Goal: Information Seeking & Learning: Understand process/instructions

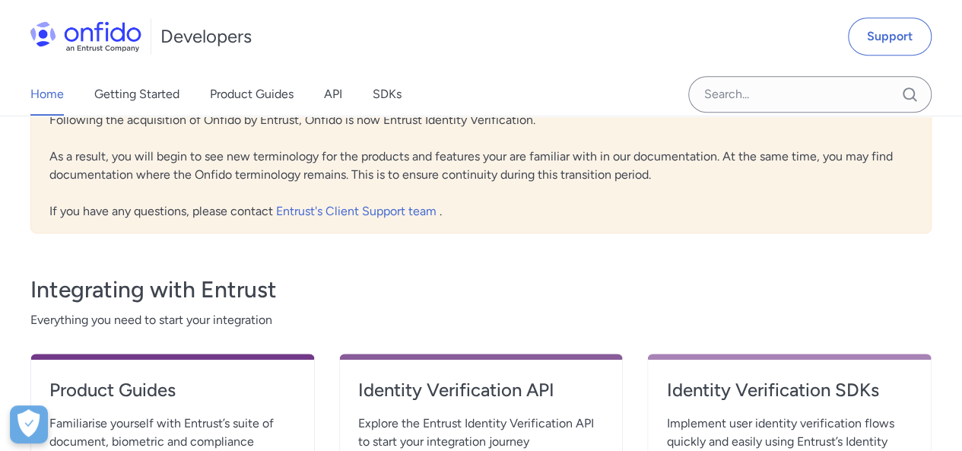
scroll to position [456, 0]
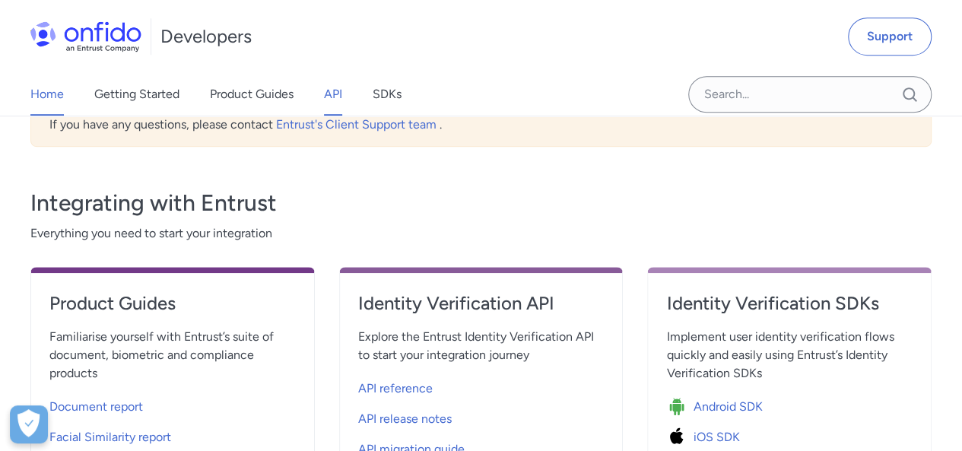
click at [342, 86] on link "API" at bounding box center [333, 94] width 18 height 43
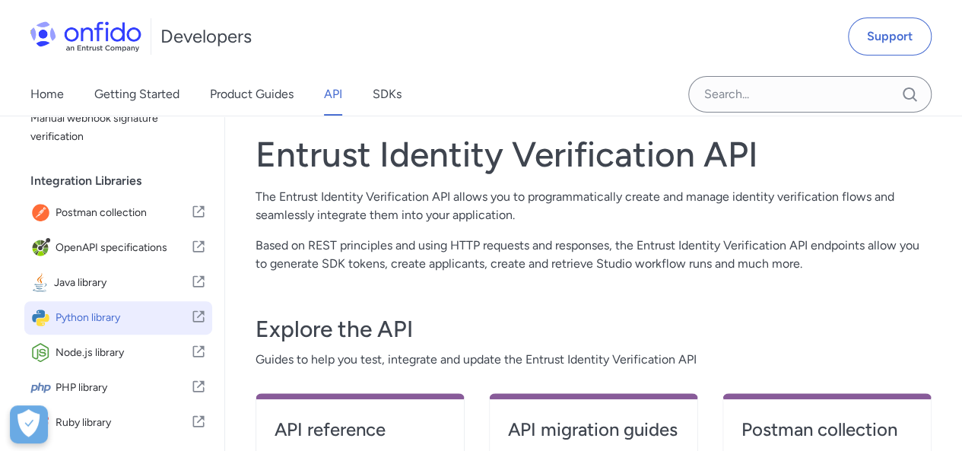
scroll to position [421, 0]
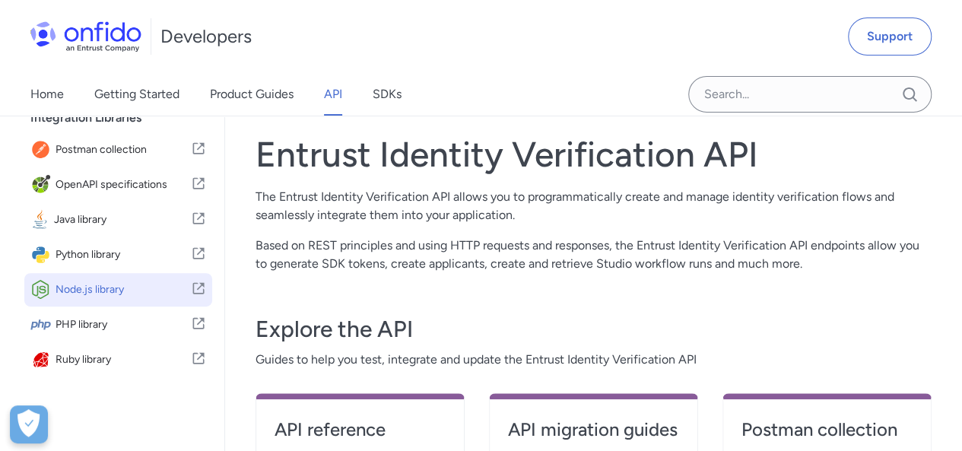
click at [64, 283] on span "Node.js library" at bounding box center [123, 289] width 135 height 21
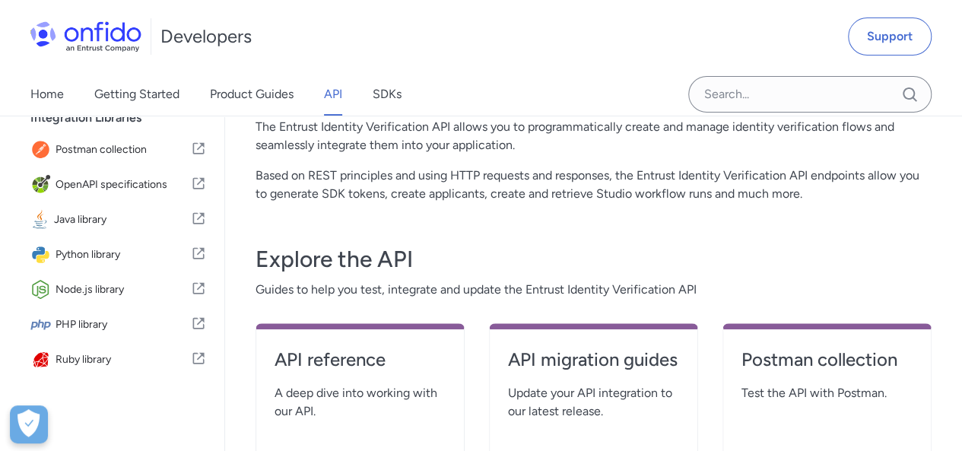
scroll to position [76, 0]
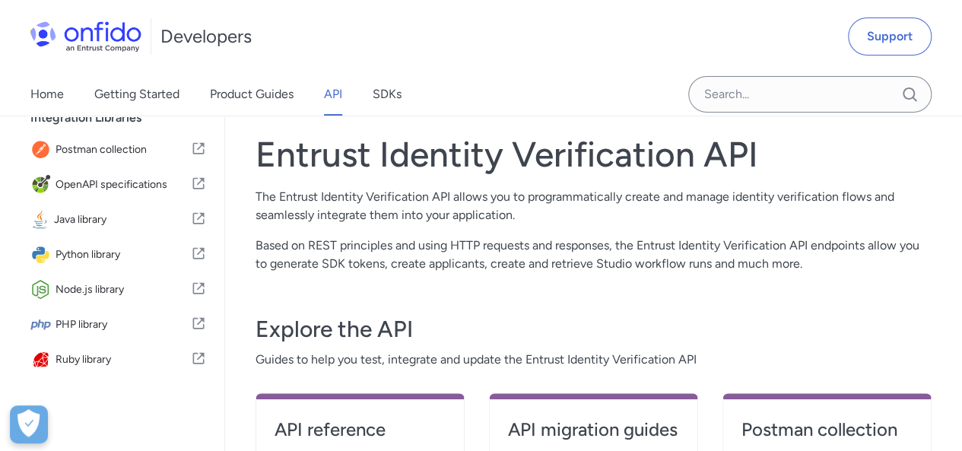
click at [679, 232] on div "Entrust Identity Verification API The Entrust Identity Verification API allows …" at bounding box center [594, 203] width 676 height 140
click at [650, 192] on p "The Entrust Identity Verification API allows you to programmatically create and…" at bounding box center [594, 206] width 676 height 37
click at [641, 242] on p "Based on REST principles and using HTTP requests and responses, the Entrust Ide…" at bounding box center [594, 255] width 676 height 37
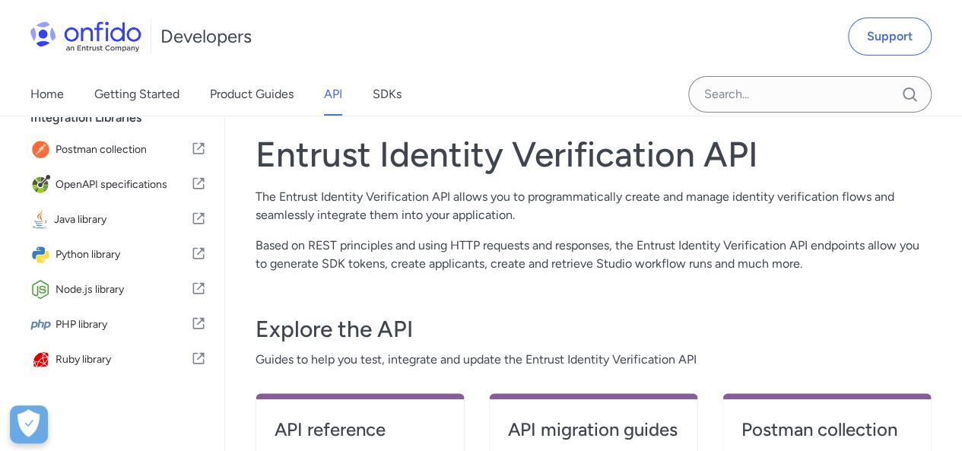
click at [628, 196] on p "The Entrust Identity Verification API allows you to programmatically create and…" at bounding box center [594, 206] width 676 height 37
click at [658, 247] on p "Based on REST principles and using HTTP requests and responses, the Entrust Ide…" at bounding box center [594, 255] width 676 height 37
click at [644, 189] on p "The Entrust Identity Verification API allows you to programmatically create and…" at bounding box center [594, 206] width 676 height 37
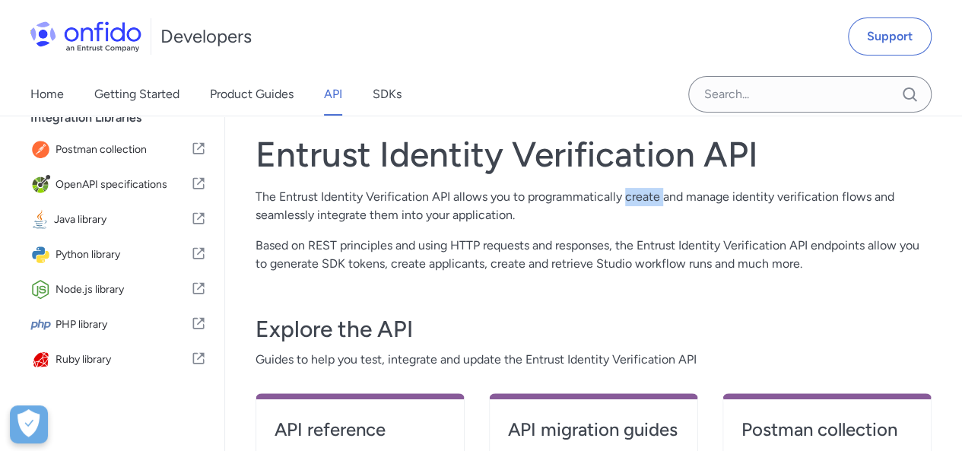
click at [644, 189] on p "The Entrust Identity Verification API allows you to programmatically create and…" at bounding box center [594, 206] width 676 height 37
click at [663, 244] on p "Based on REST principles and using HTTP requests and responses, the Entrust Ide…" at bounding box center [594, 255] width 676 height 37
click at [647, 189] on p "The Entrust Identity Verification API allows you to programmatically create and…" at bounding box center [594, 206] width 676 height 37
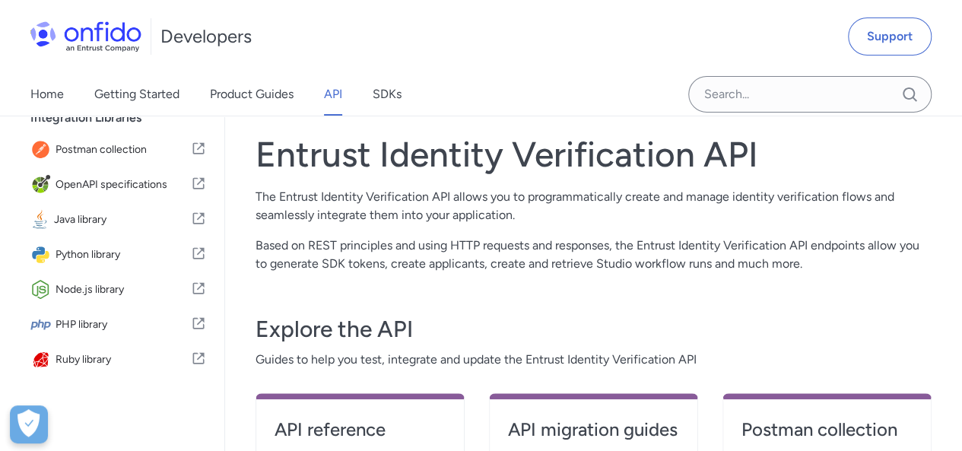
click at [665, 240] on p "Based on REST principles and using HTTP requests and responses, the Entrust Ide…" at bounding box center [594, 255] width 676 height 37
click at [648, 197] on p "The Entrust Identity Verification API allows you to programmatically create and…" at bounding box center [594, 206] width 676 height 37
click at [663, 240] on p "Based on REST principles and using HTTP requests and responses, the Entrust Ide…" at bounding box center [594, 255] width 676 height 37
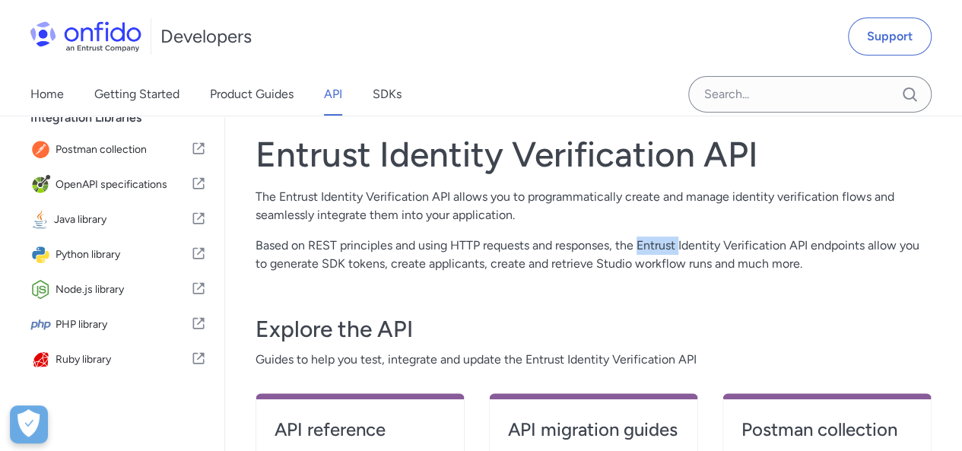
click at [663, 240] on p "Based on REST principles and using HTTP requests and responses, the Entrust Ide…" at bounding box center [594, 255] width 676 height 37
click at [647, 197] on p "The Entrust Identity Verification API allows you to programmatically create and…" at bounding box center [594, 206] width 676 height 37
click at [666, 247] on p "Based on REST principles and using HTTP requests and responses, the Entrust Ide…" at bounding box center [594, 255] width 676 height 37
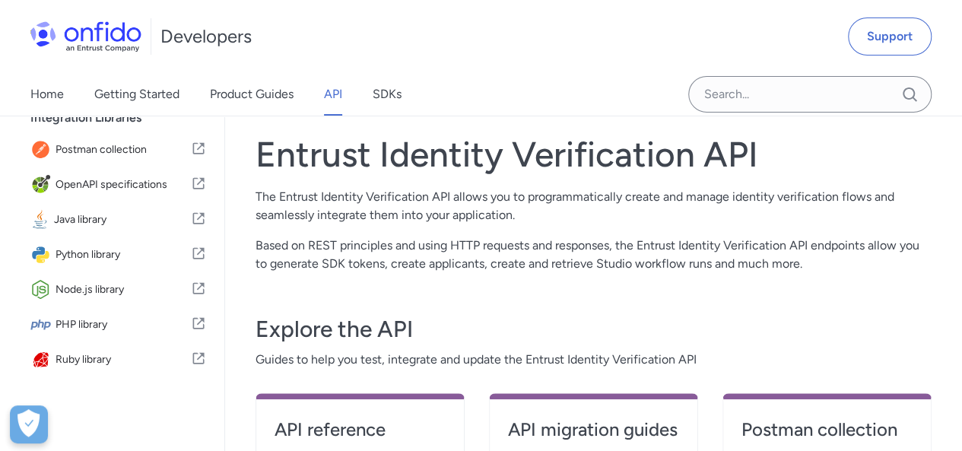
click at [641, 199] on p "The Entrust Identity Verification API allows you to programmatically create and…" at bounding box center [594, 206] width 676 height 37
click at [656, 243] on p "Based on REST principles and using HTTP requests and responses, the Entrust Ide…" at bounding box center [594, 255] width 676 height 37
click at [640, 197] on p "The Entrust Identity Verification API allows you to programmatically create and…" at bounding box center [594, 206] width 676 height 37
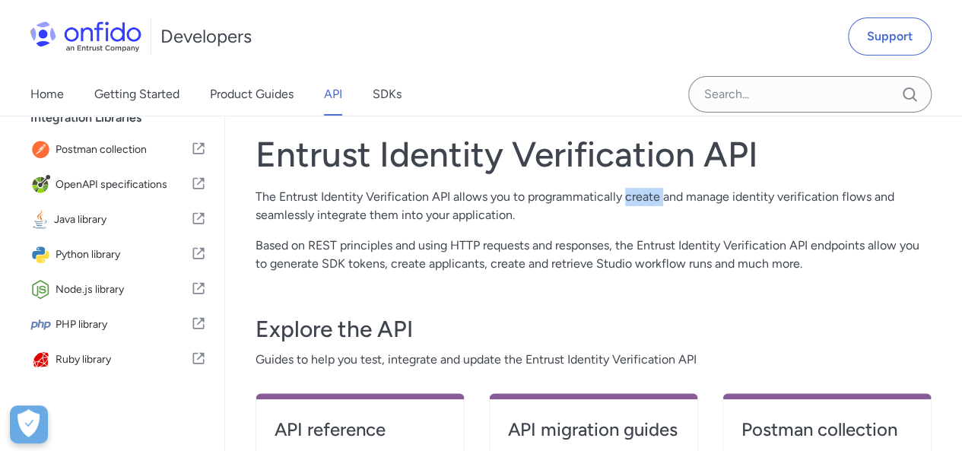
click at [640, 197] on p "The Entrust Identity Verification API allows you to programmatically create and…" at bounding box center [594, 206] width 676 height 37
click at [653, 240] on p "Based on REST principles and using HTTP requests and responses, the Entrust Ide…" at bounding box center [594, 255] width 676 height 37
click at [642, 195] on p "The Entrust Identity Verification API allows you to programmatically create and…" at bounding box center [594, 206] width 676 height 37
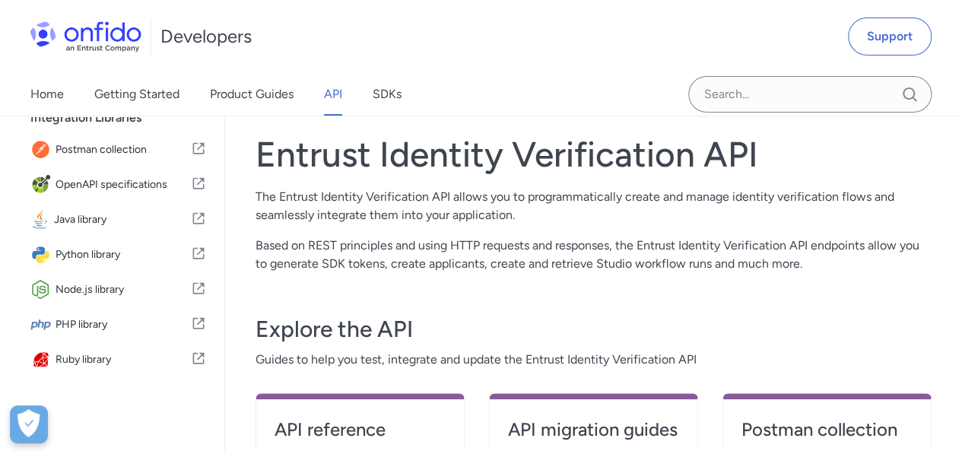
click at [657, 243] on p "Based on REST principles and using HTTP requests and responses, the Entrust Ide…" at bounding box center [594, 255] width 676 height 37
click at [639, 195] on p "The Entrust Identity Verification API allows you to programmatically create and…" at bounding box center [594, 206] width 676 height 37
click at [650, 237] on p "Based on REST principles and using HTTP requests and responses, the Entrust Ide…" at bounding box center [594, 255] width 676 height 37
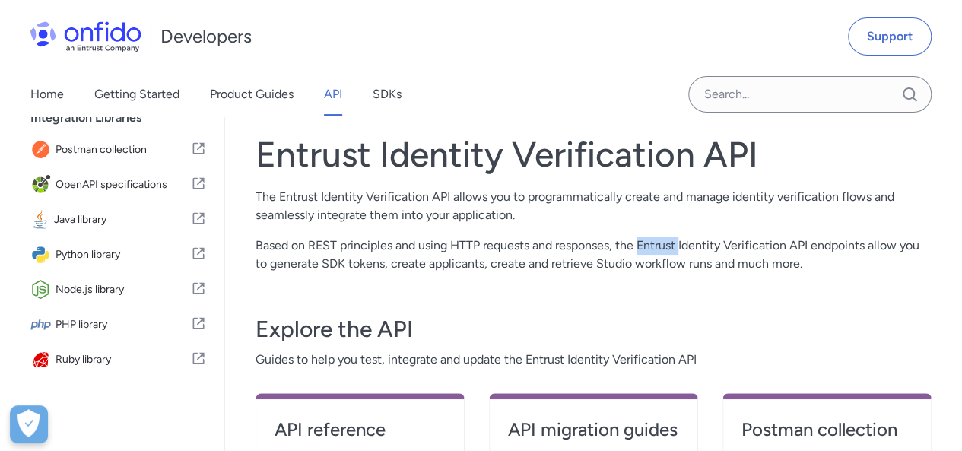
click at [650, 237] on p "Based on REST principles and using HTTP requests and responses, the Entrust Ide…" at bounding box center [594, 255] width 676 height 37
click at [644, 196] on p "The Entrust Identity Verification API allows you to programmatically create and…" at bounding box center [594, 206] width 676 height 37
click at [657, 244] on p "Based on REST principles and using HTTP requests and responses, the Entrust Ide…" at bounding box center [594, 255] width 676 height 37
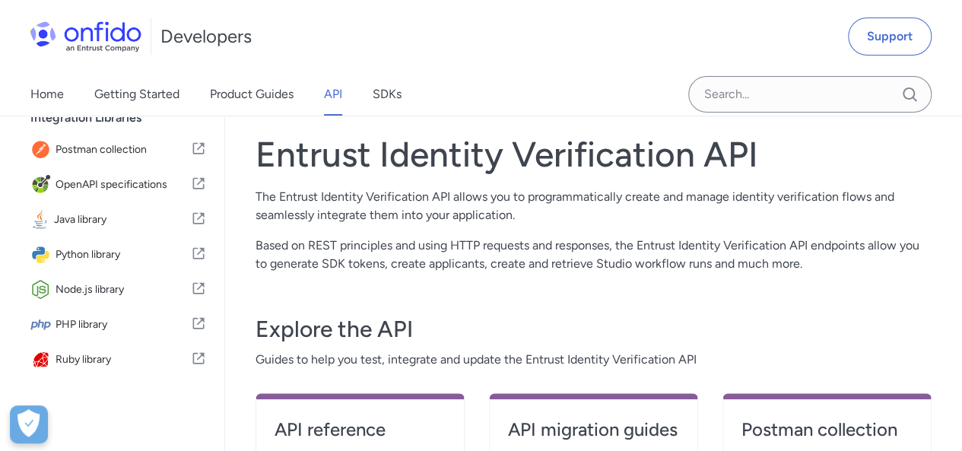
click at [644, 197] on p "The Entrust Identity Verification API allows you to programmatically create and…" at bounding box center [594, 206] width 676 height 37
click at [653, 243] on p "Based on REST principles and using HTTP requests and responses, the Entrust Ide…" at bounding box center [594, 255] width 676 height 37
click at [644, 195] on p "The Entrust Identity Verification API allows you to programmatically create and…" at bounding box center [594, 206] width 676 height 37
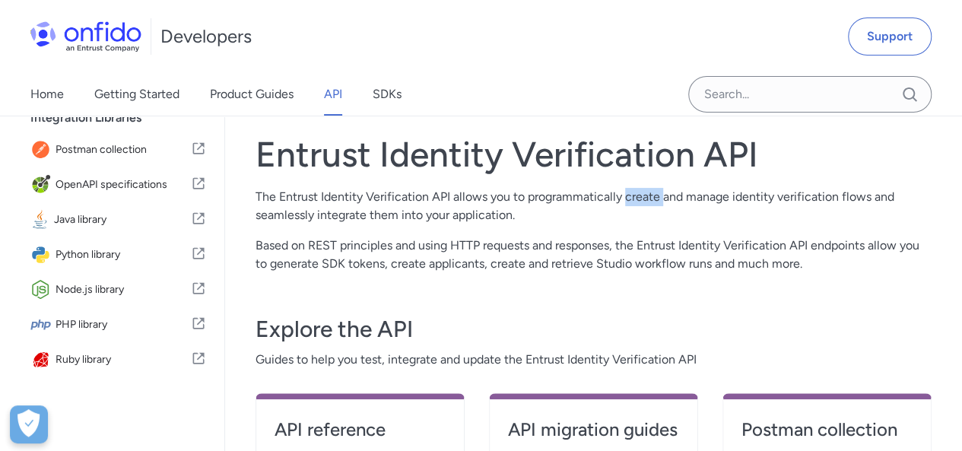
click at [644, 195] on p "The Entrust Identity Verification API allows you to programmatically create and…" at bounding box center [594, 206] width 676 height 37
click at [666, 246] on p "Based on REST principles and using HTTP requests and responses, the Entrust Ide…" at bounding box center [594, 255] width 676 height 37
click at [644, 192] on p "The Entrust Identity Verification API allows you to programmatically create and…" at bounding box center [594, 206] width 676 height 37
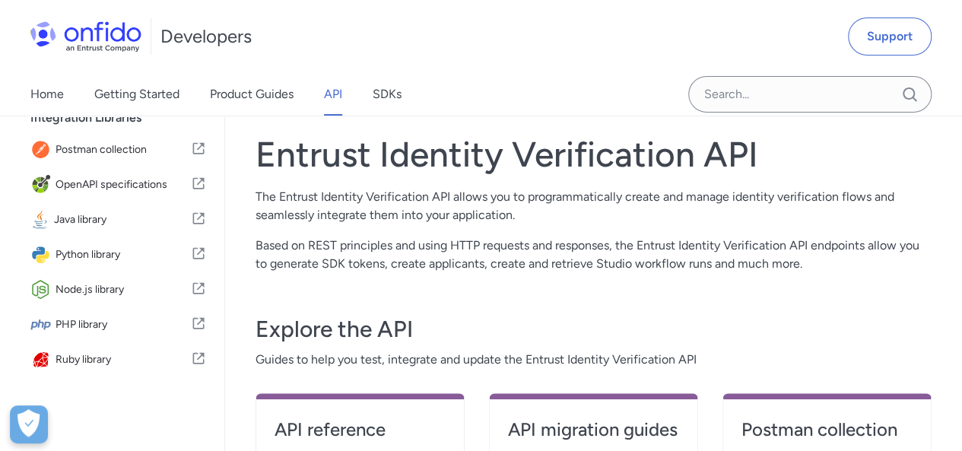
click at [651, 244] on p "Based on REST principles and using HTTP requests and responses, the Entrust Ide…" at bounding box center [594, 255] width 676 height 37
click at [633, 195] on p "The Entrust Identity Verification API allows you to programmatically create and…" at bounding box center [594, 206] width 676 height 37
click at [662, 244] on p "Based on REST principles and using HTTP requests and responses, the Entrust Ide…" at bounding box center [594, 255] width 676 height 37
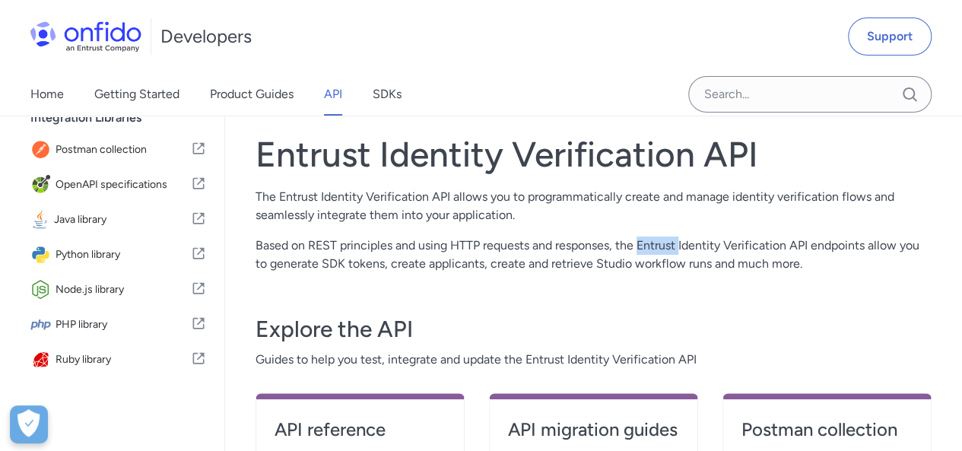
click at [662, 244] on p "Based on REST principles and using HTTP requests and responses, the Entrust Ide…" at bounding box center [594, 255] width 676 height 37
click at [644, 194] on p "The Entrust Identity Verification API allows you to programmatically create and…" at bounding box center [594, 206] width 676 height 37
click at [644, 195] on p "The Entrust Identity Verification API allows you to programmatically create and…" at bounding box center [594, 206] width 676 height 37
click at [660, 240] on p "Based on REST principles and using HTTP requests and responses, the Entrust Ide…" at bounding box center [594, 255] width 676 height 37
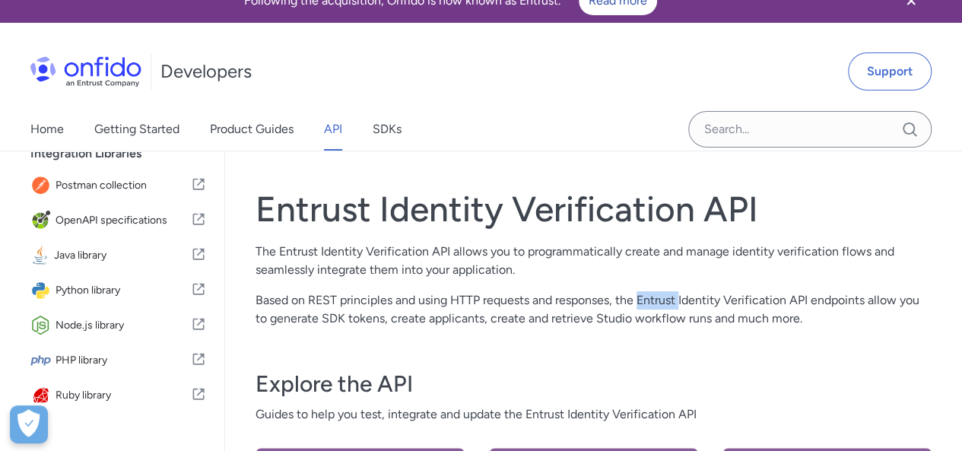
scroll to position [0, 0]
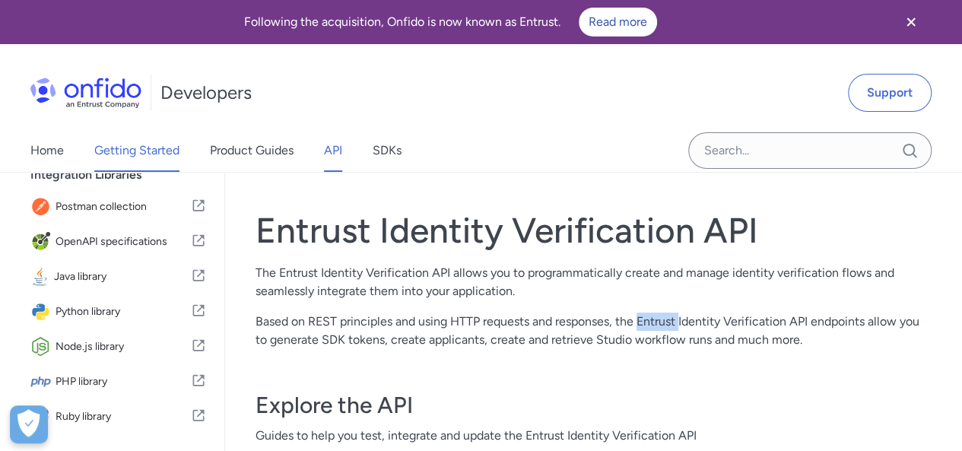
click at [132, 151] on link "Getting Started" at bounding box center [136, 150] width 85 height 43
click at [128, 157] on link "Getting Started" at bounding box center [136, 150] width 85 height 43
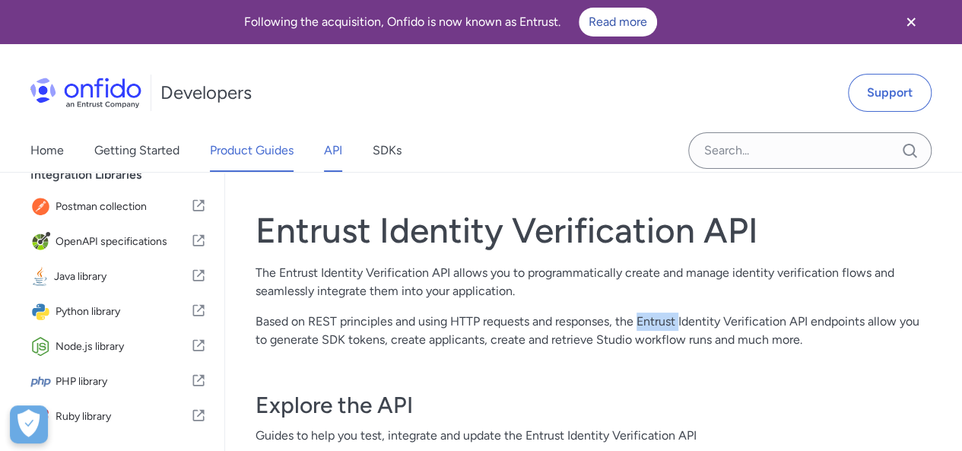
click at [237, 145] on link "Product Guides" at bounding box center [252, 150] width 84 height 43
click at [380, 160] on link "SDKs" at bounding box center [387, 150] width 29 height 43
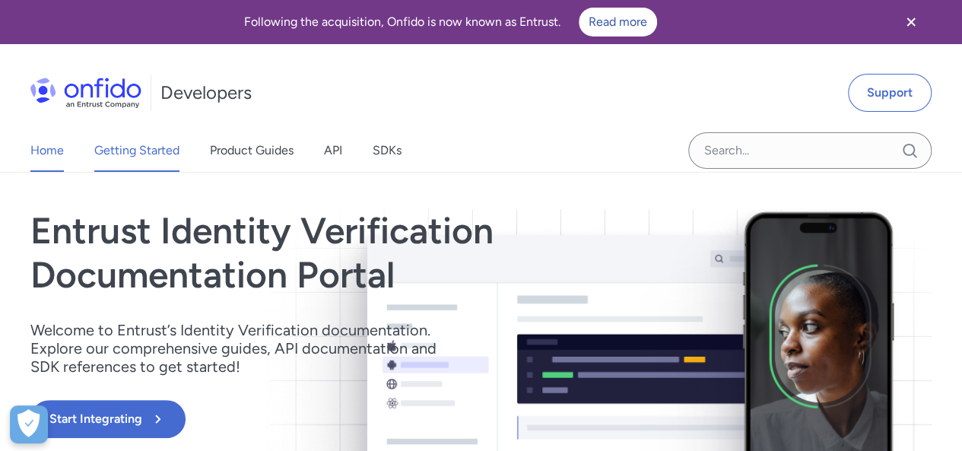
click at [119, 148] on link "Getting Started" at bounding box center [136, 150] width 85 height 43
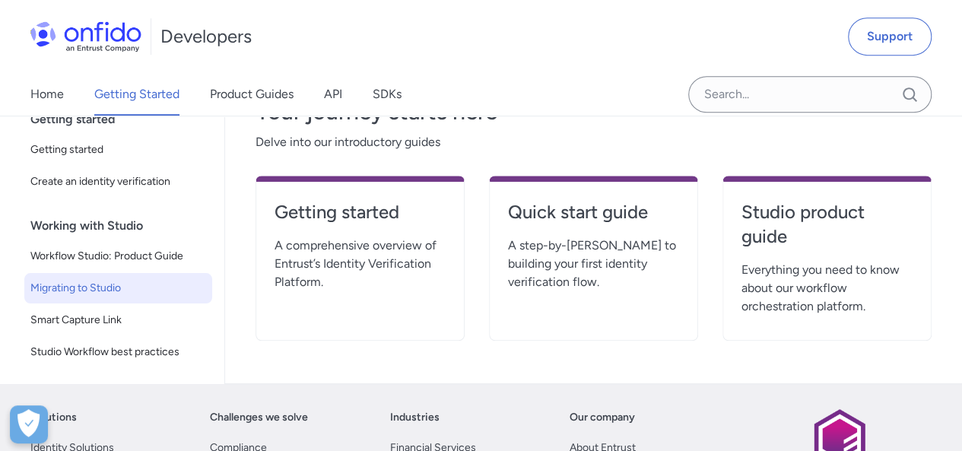
scroll to position [304, 0]
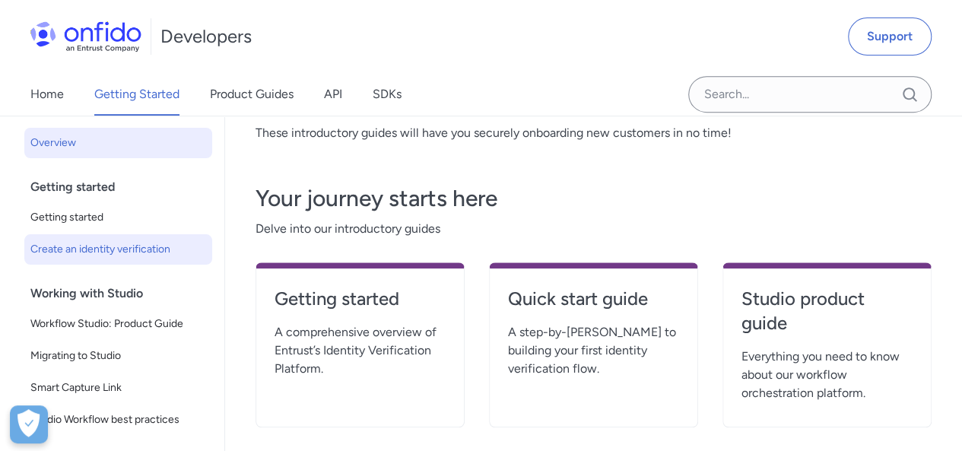
click at [106, 255] on span "Create an identity verification" at bounding box center [118, 249] width 176 height 18
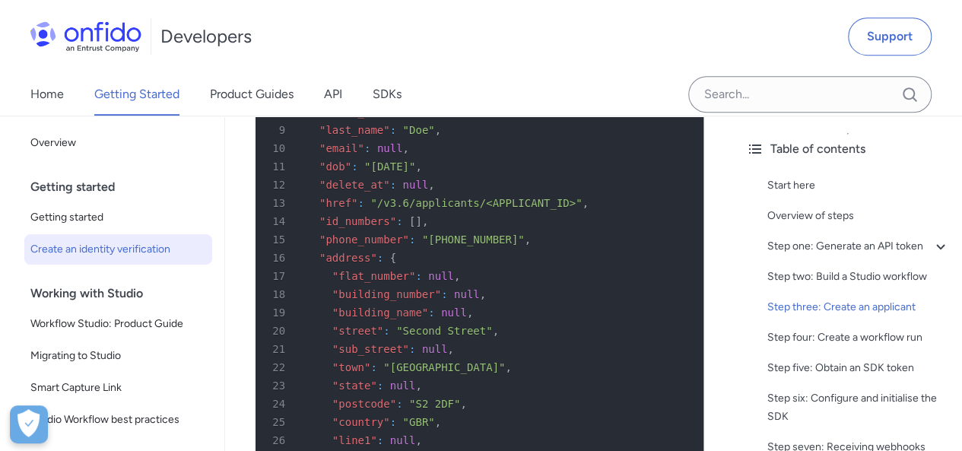
scroll to position [3499, 0]
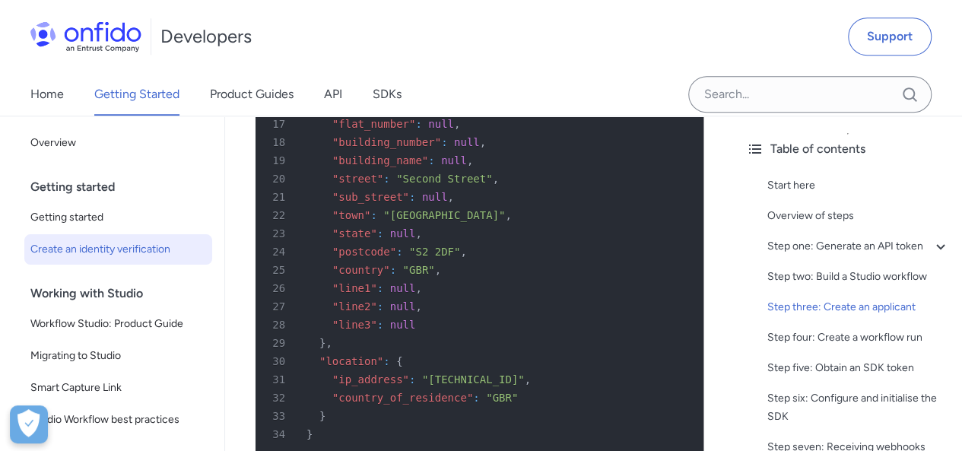
click at [472, 261] on div "24 "postcode" : "S2 2DF" ," at bounding box center [472, 252] width 421 height 18
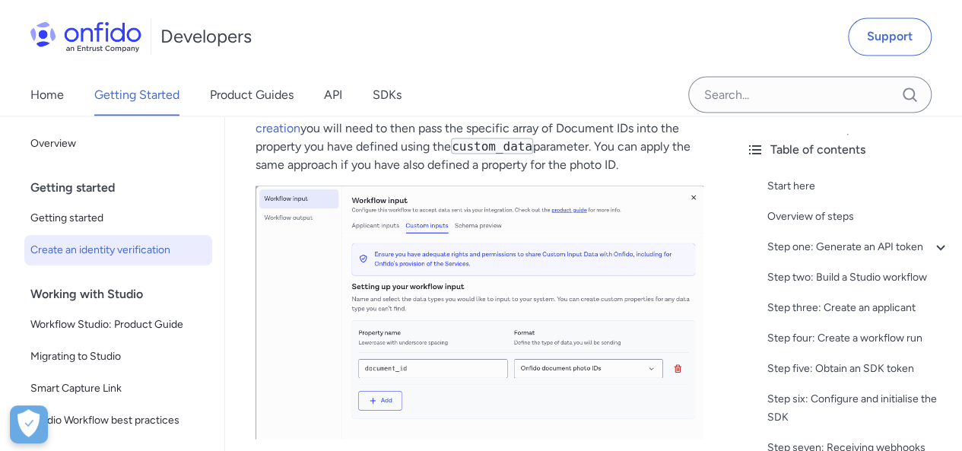
scroll to position [7150, 0]
click at [261, 83] on link "Product Guides" at bounding box center [252, 94] width 84 height 43
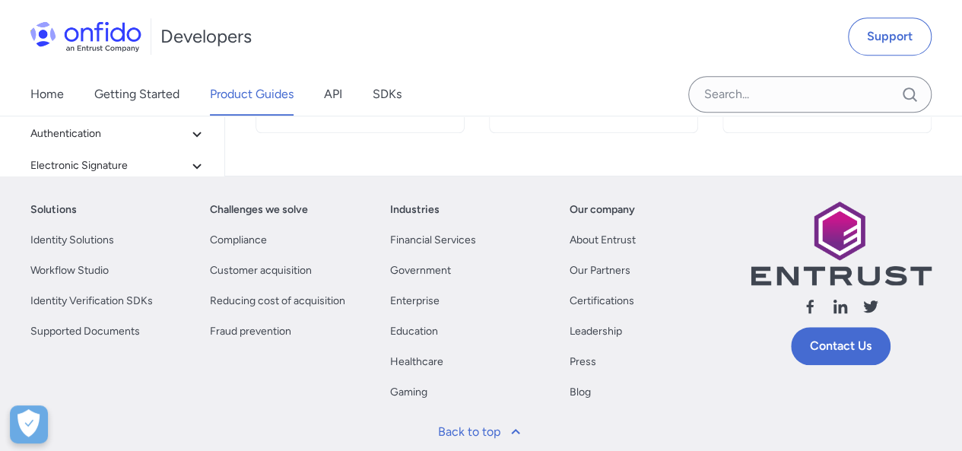
scroll to position [679, 0]
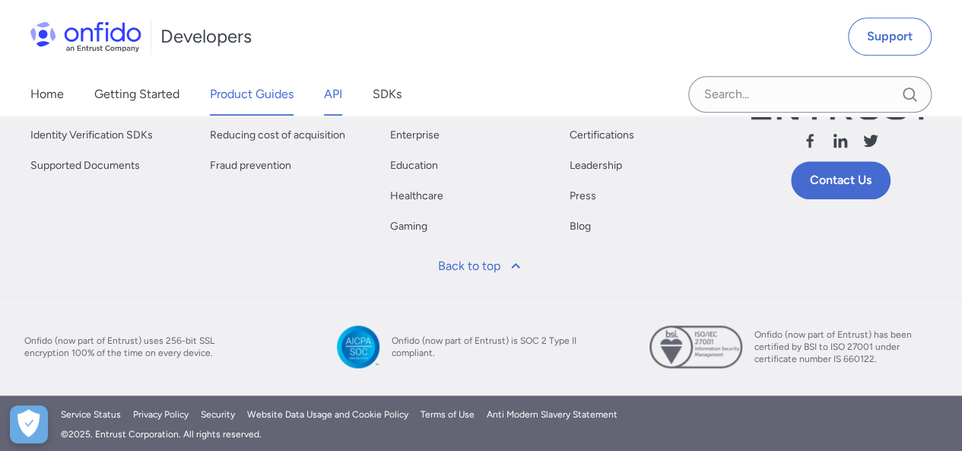
click at [335, 86] on link "API" at bounding box center [333, 94] width 18 height 43
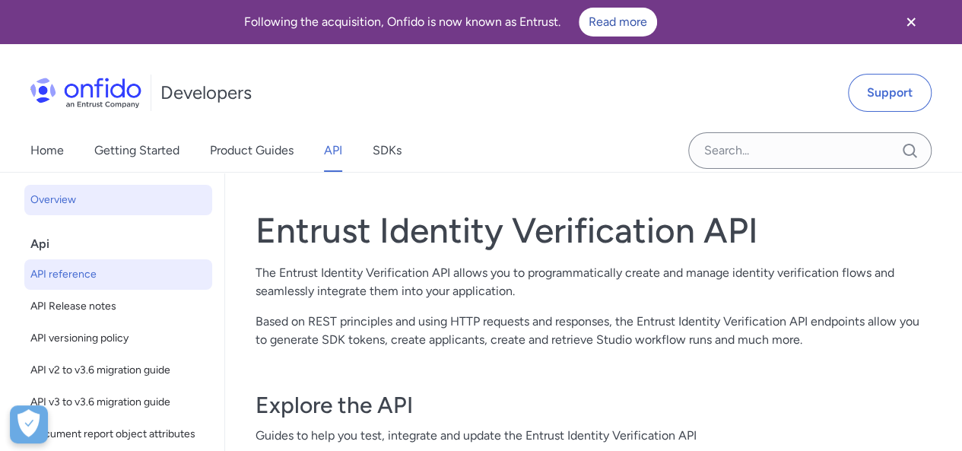
click at [137, 269] on span "API reference" at bounding box center [118, 274] width 176 height 18
select select "http"
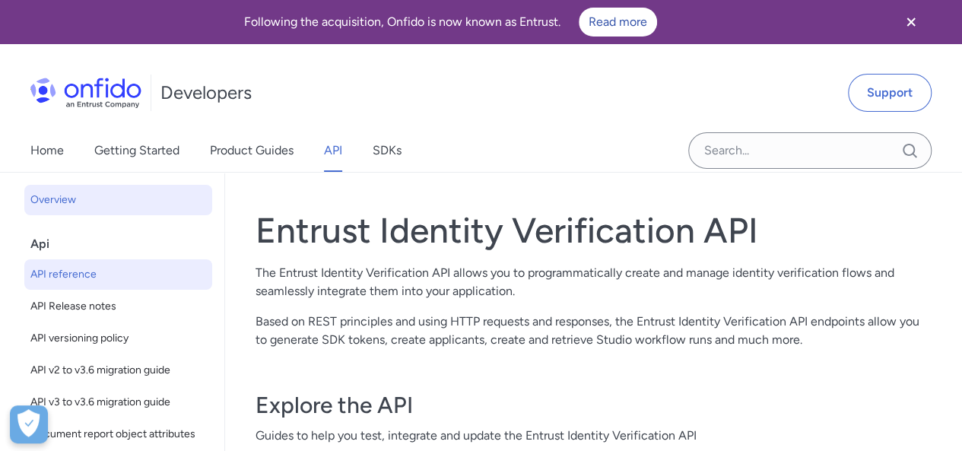
select select "http"
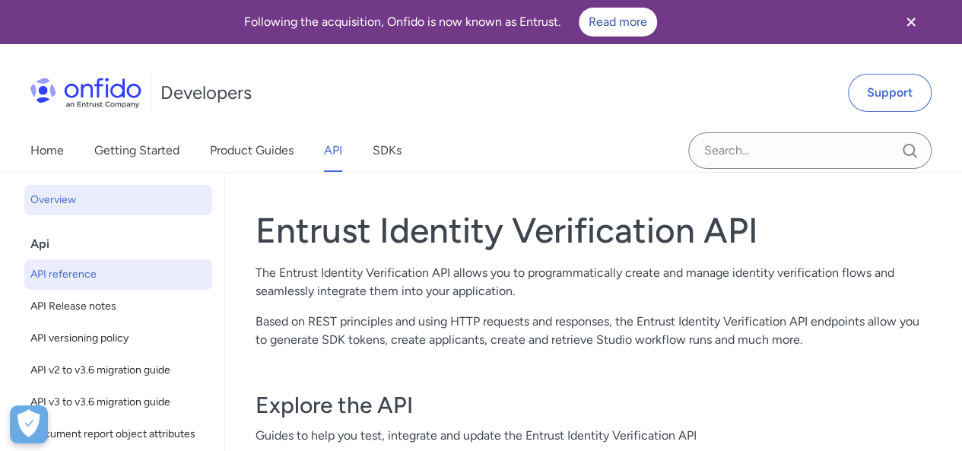
select select "http"
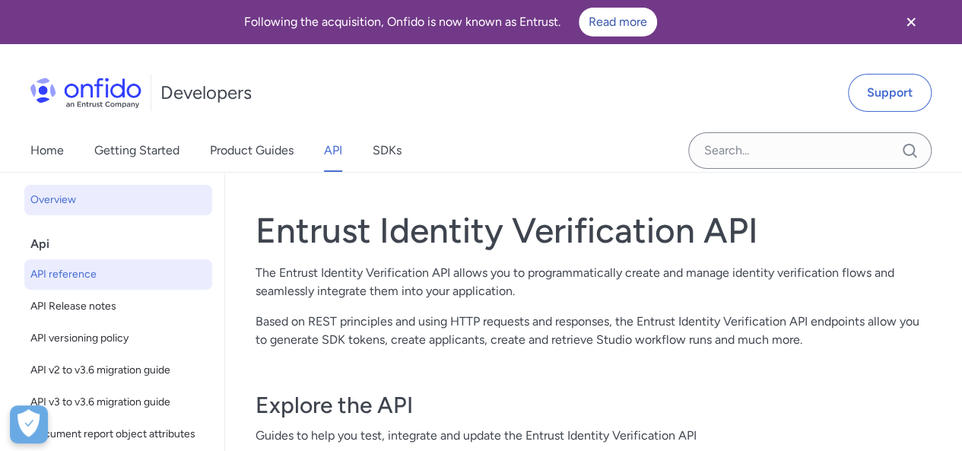
select select "http"
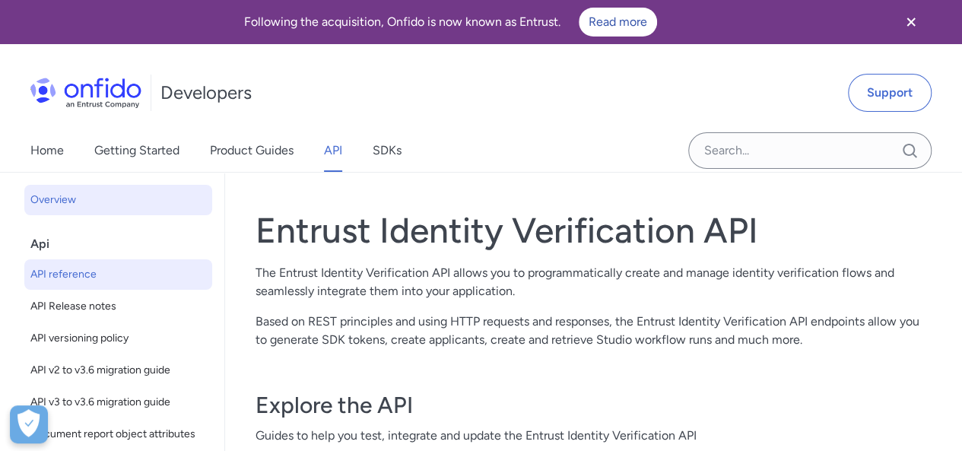
select select "http"
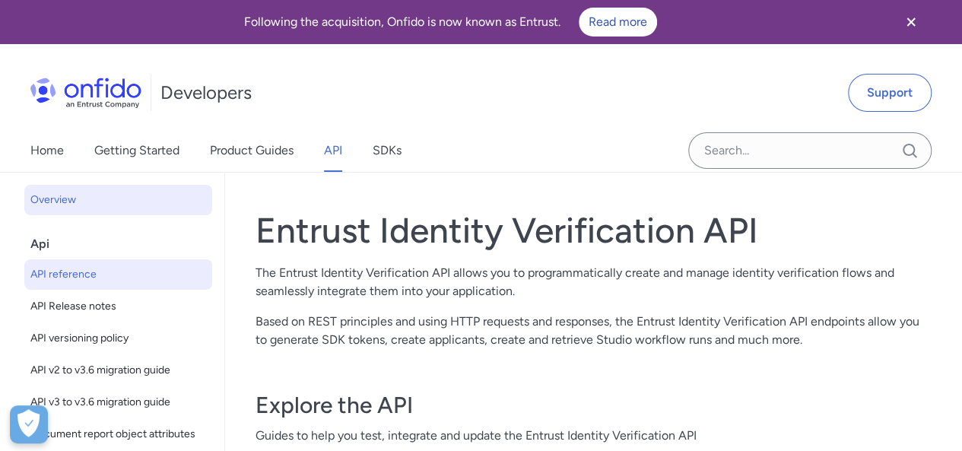
select select "http"
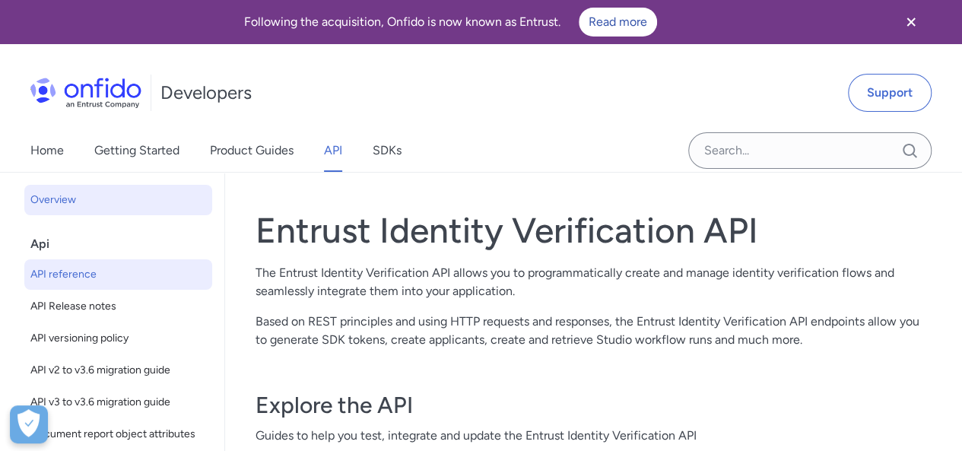
select select "http"
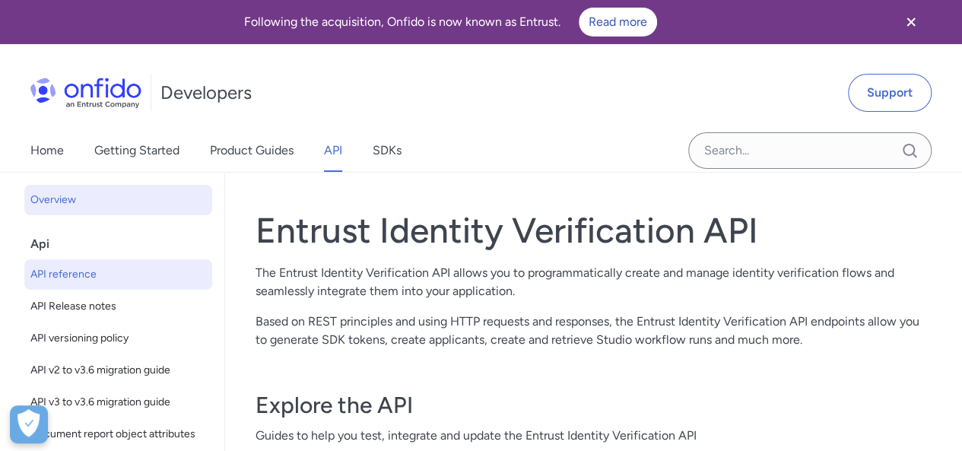
select select "http"
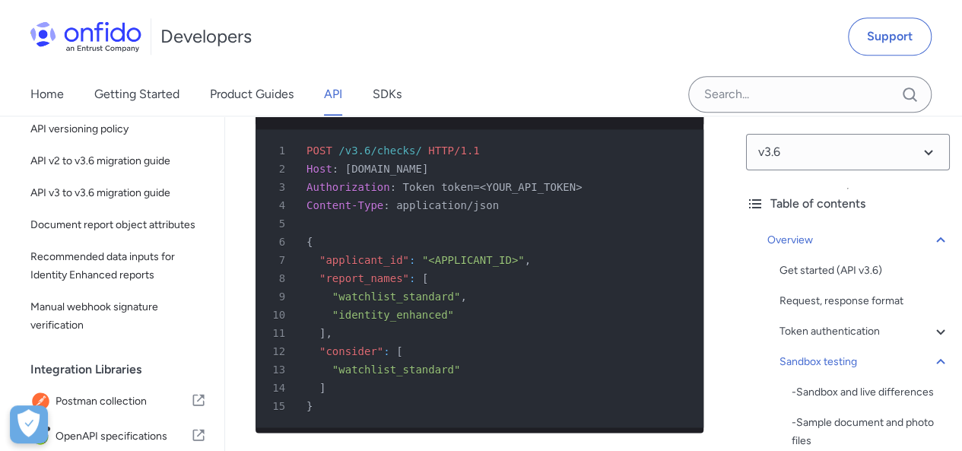
scroll to position [12399, 0]
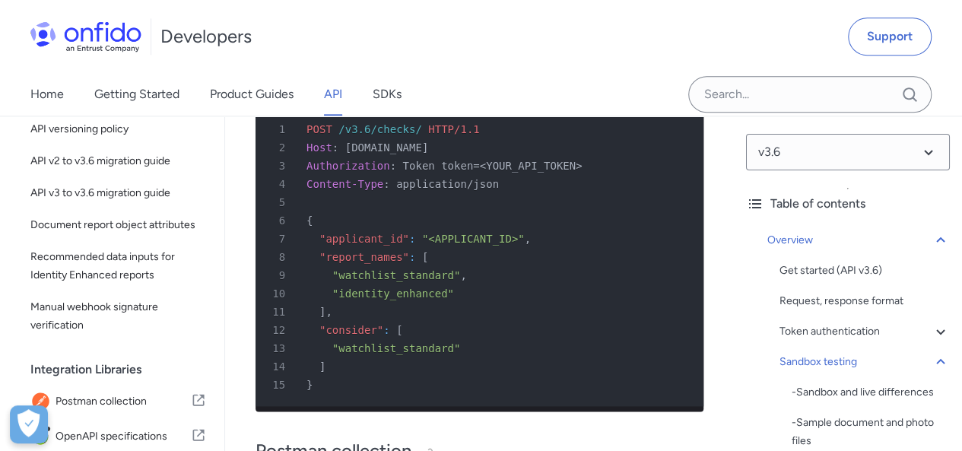
click at [313, 154] on span "Host" at bounding box center [320, 147] width 26 height 12
click at [404, 154] on span "[DOMAIN_NAME]" at bounding box center [387, 147] width 84 height 12
click at [353, 172] on span "Authorization" at bounding box center [349, 166] width 84 height 12
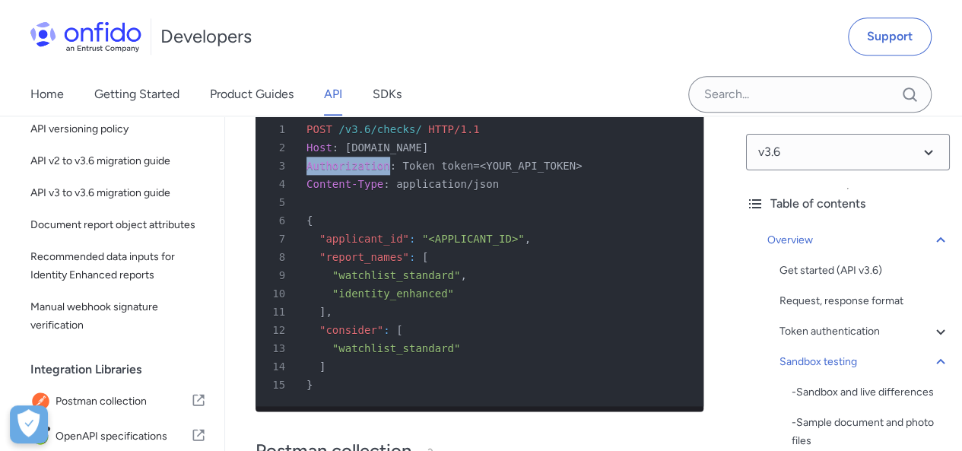
click at [353, 172] on span "Authorization" at bounding box center [349, 166] width 84 height 12
click at [478, 172] on span "Token token=<YOUR_API_TOKEN>" at bounding box center [492, 166] width 180 height 12
click at [335, 190] on span "Content-Type" at bounding box center [345, 184] width 77 height 12
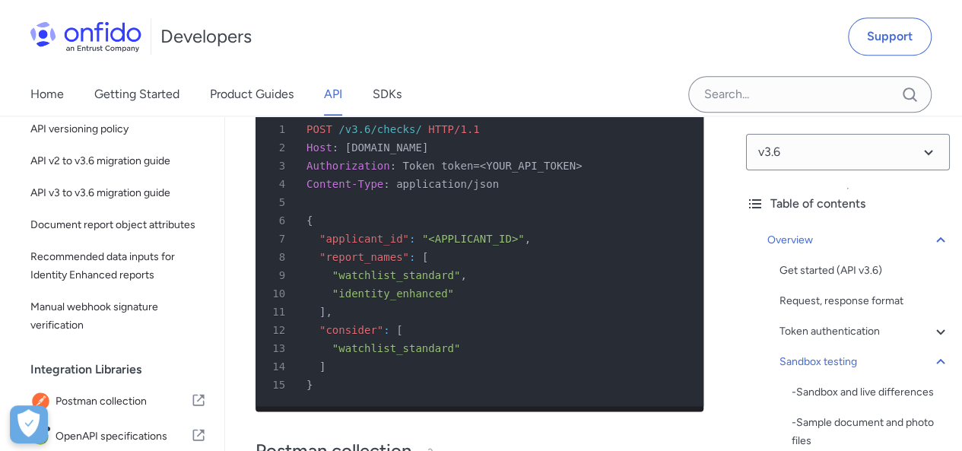
click at [465, 190] on span "application/json" at bounding box center [447, 184] width 103 height 12
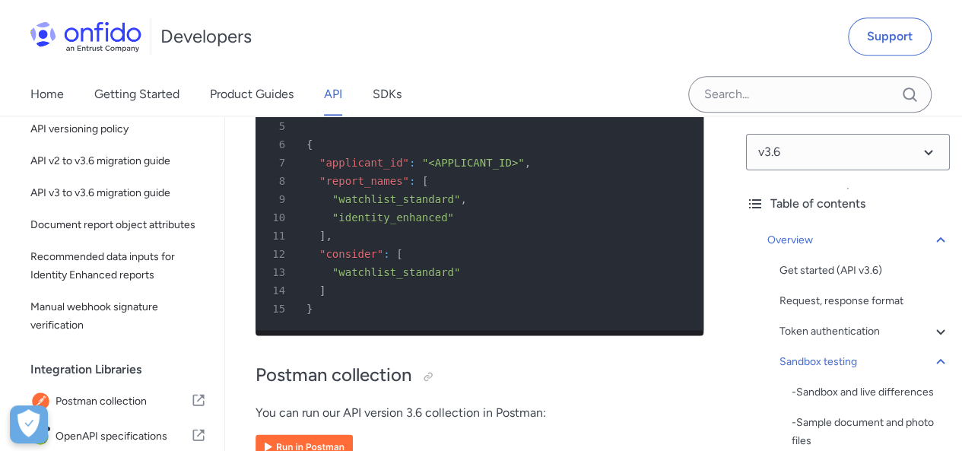
click at [342, 169] on span ""applicant_id"" at bounding box center [364, 163] width 90 height 12
click at [472, 169] on span ""<APPLICANT_ID>"" at bounding box center [473, 163] width 103 height 12
click at [345, 187] on span ""report_names"" at bounding box center [364, 181] width 90 height 12
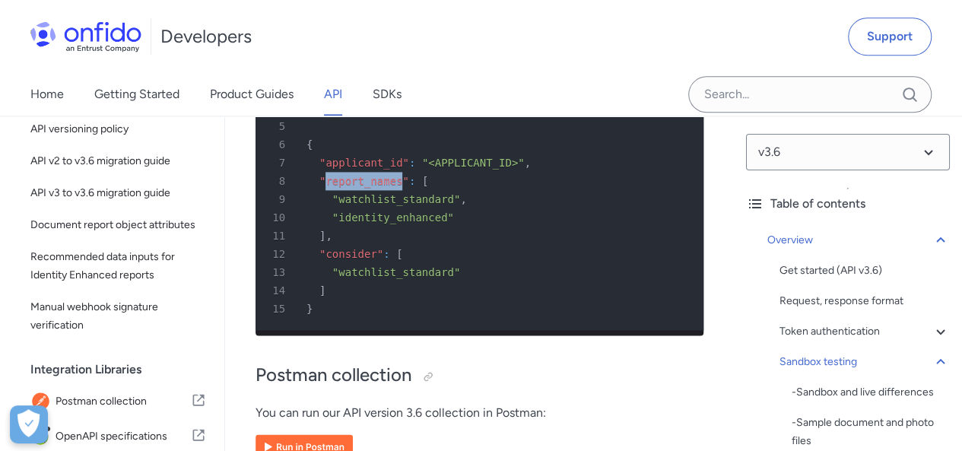
click at [345, 187] on span ""report_names"" at bounding box center [364, 181] width 90 height 12
click at [364, 205] on span ""watchlist_standard"" at bounding box center [396, 199] width 129 height 12
click at [351, 260] on span ""consider"" at bounding box center [351, 254] width 64 height 12
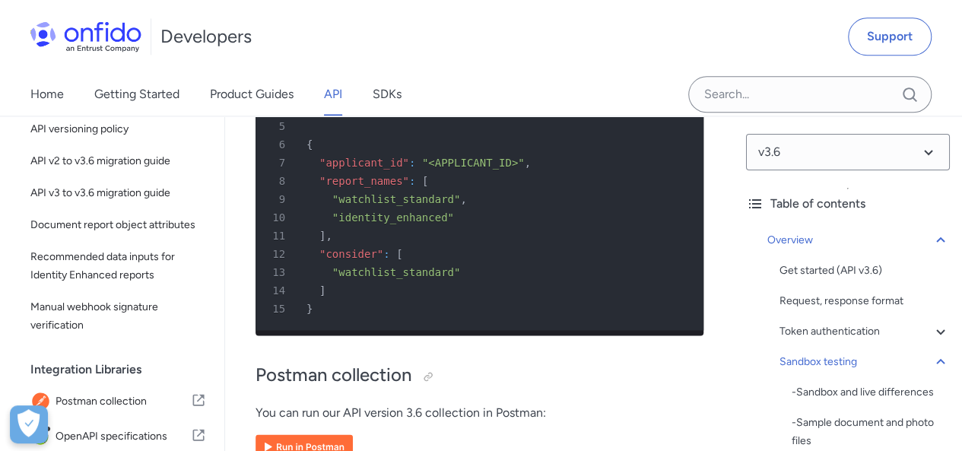
click at [377, 278] on span ""watchlist_standard"" at bounding box center [396, 272] width 129 height 12
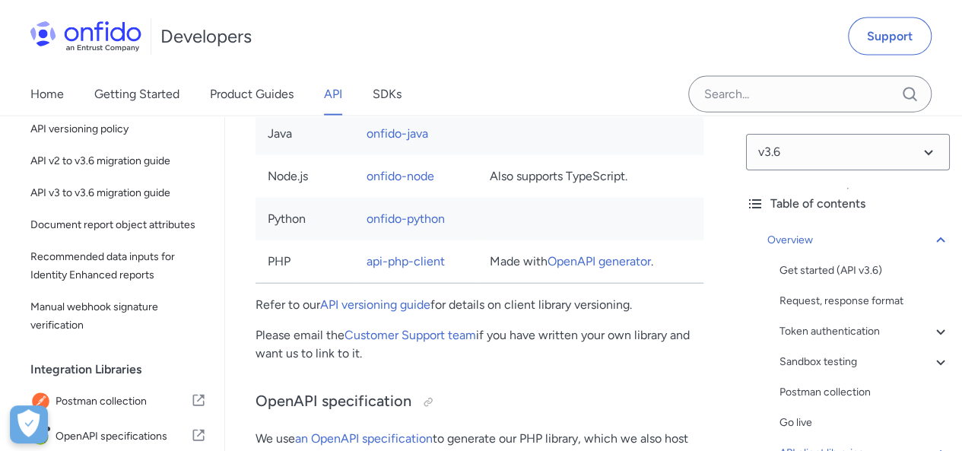
scroll to position [13159, 0]
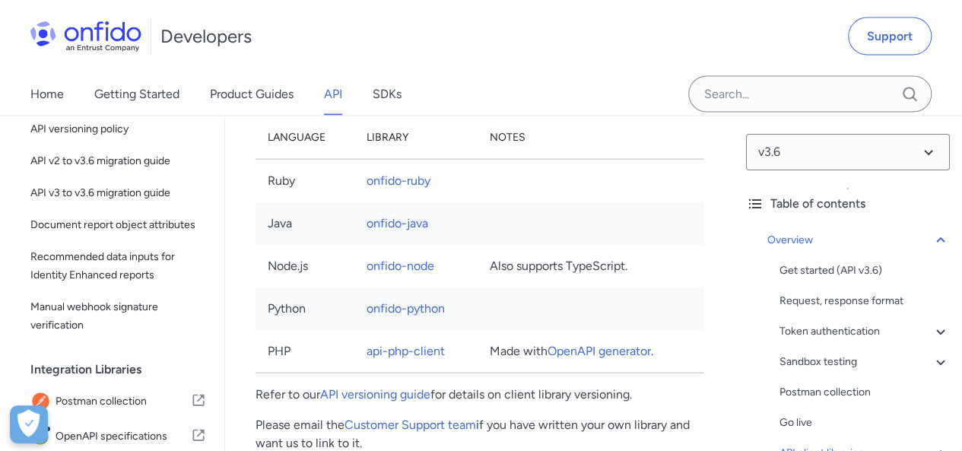
click at [288, 288] on td "Node.js" at bounding box center [305, 266] width 99 height 43
click at [414, 273] on link "onfido-node" at bounding box center [401, 266] width 68 height 14
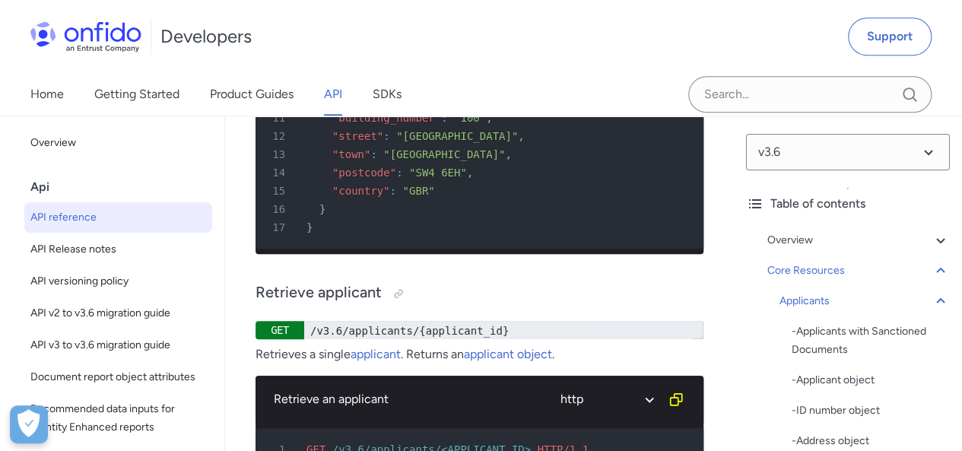
scroll to position [26697, 0]
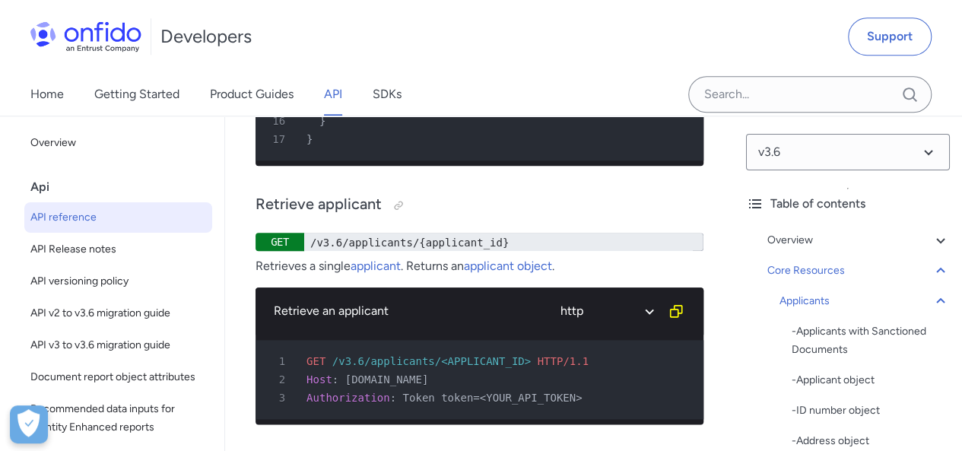
click at [551, 41] on div "Developers Support" at bounding box center [481, 36] width 962 height 73
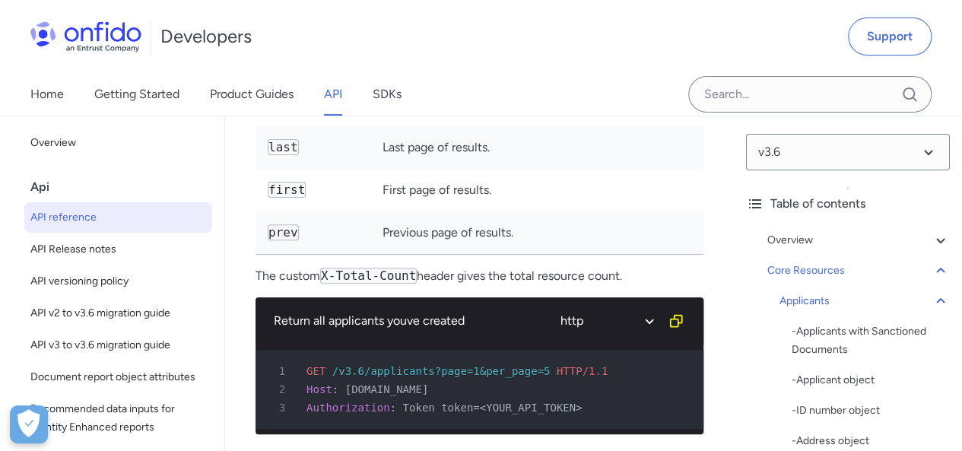
scroll to position [29001, 0]
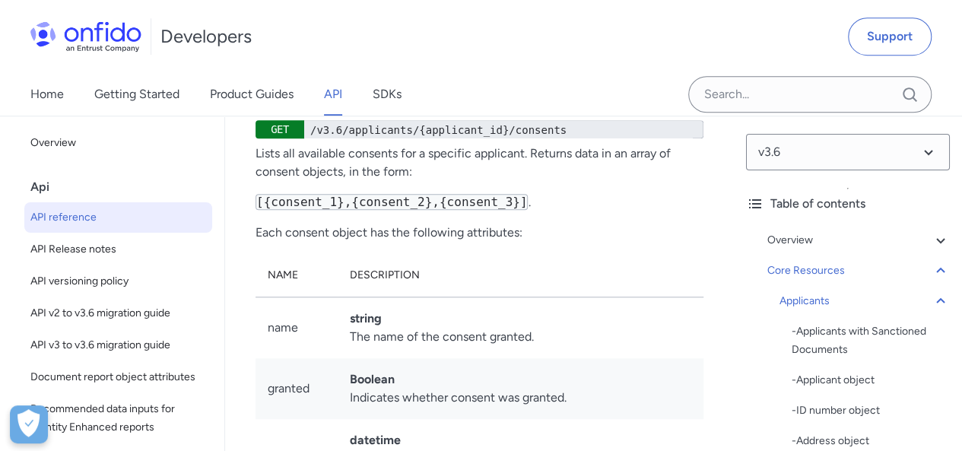
scroll to position [29407, 0]
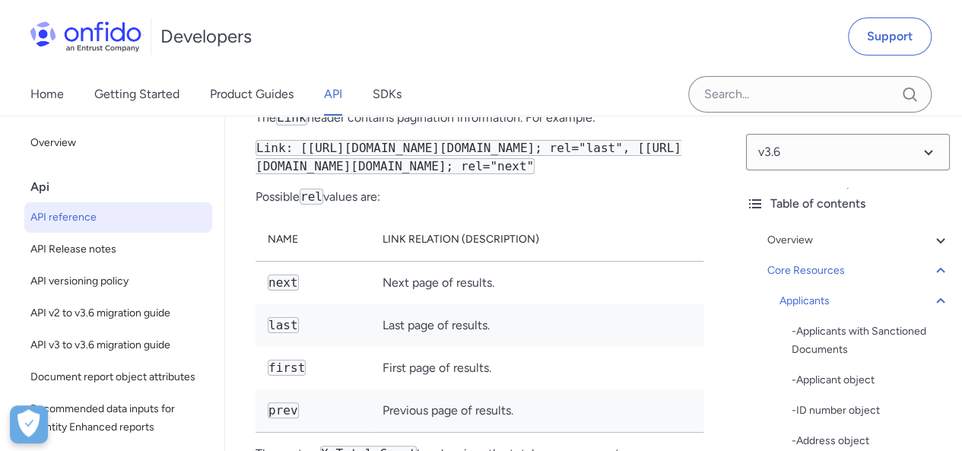
scroll to position [28814, 0]
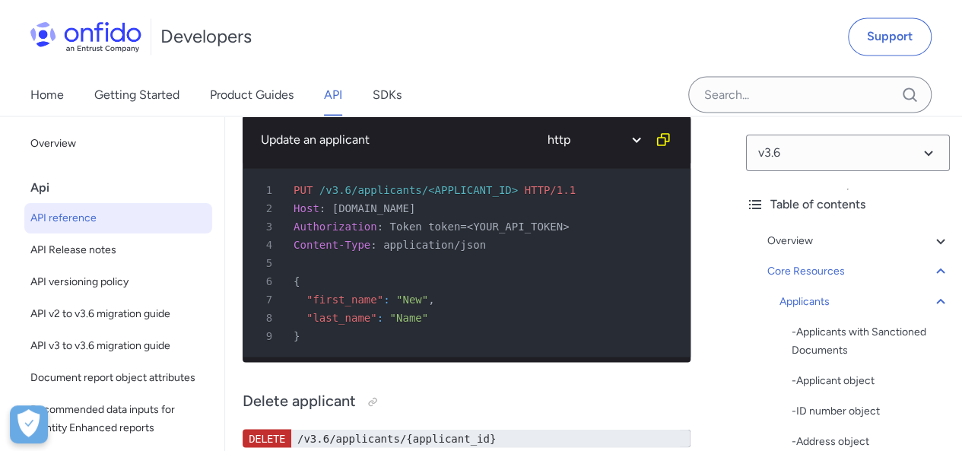
scroll to position [27323, 0]
